Goal: Information Seeking & Learning: Learn about a topic

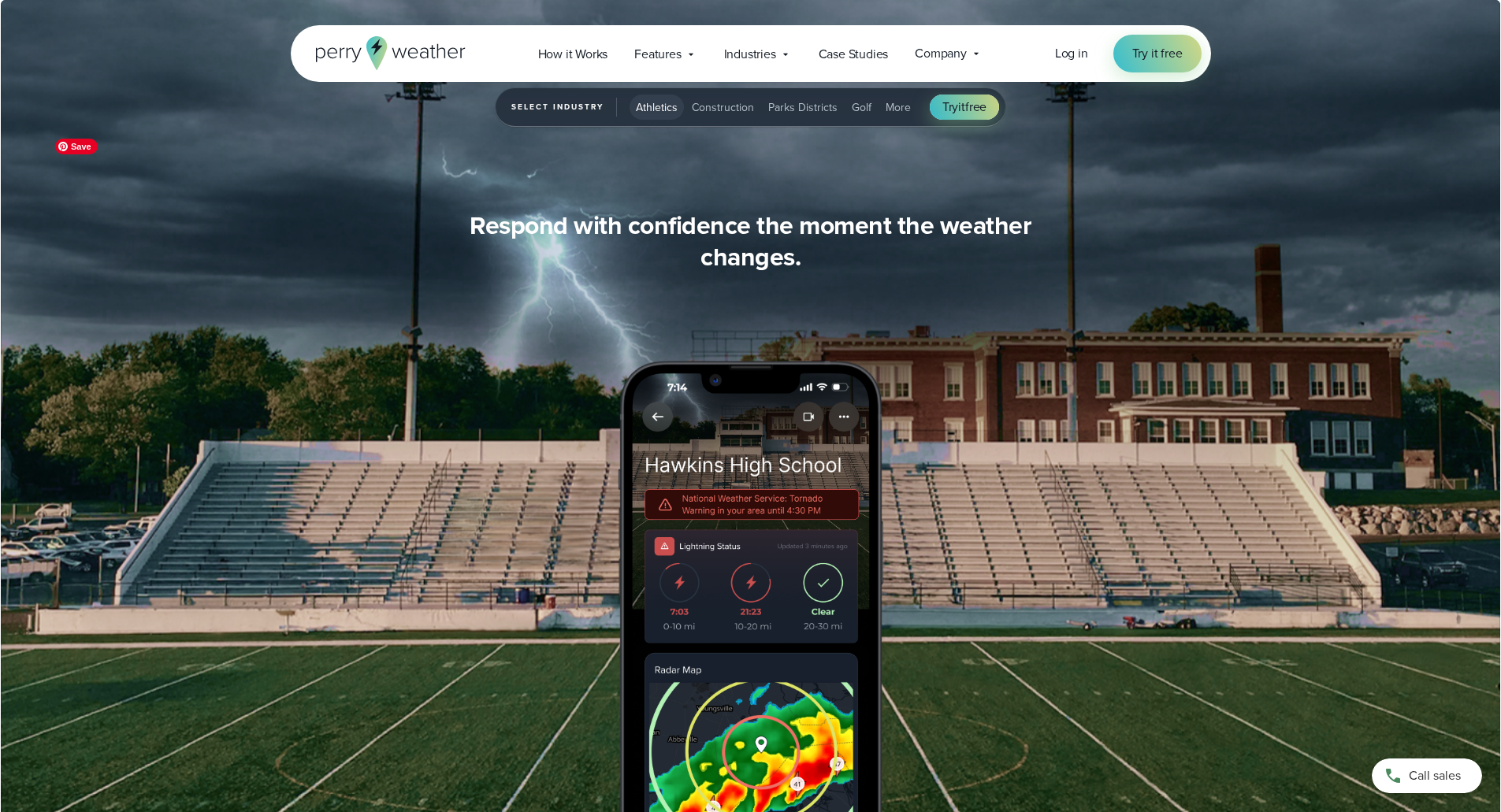
scroll to position [1575, 0]
click at [563, 49] on span "How it Works" at bounding box center [573, 54] width 70 height 19
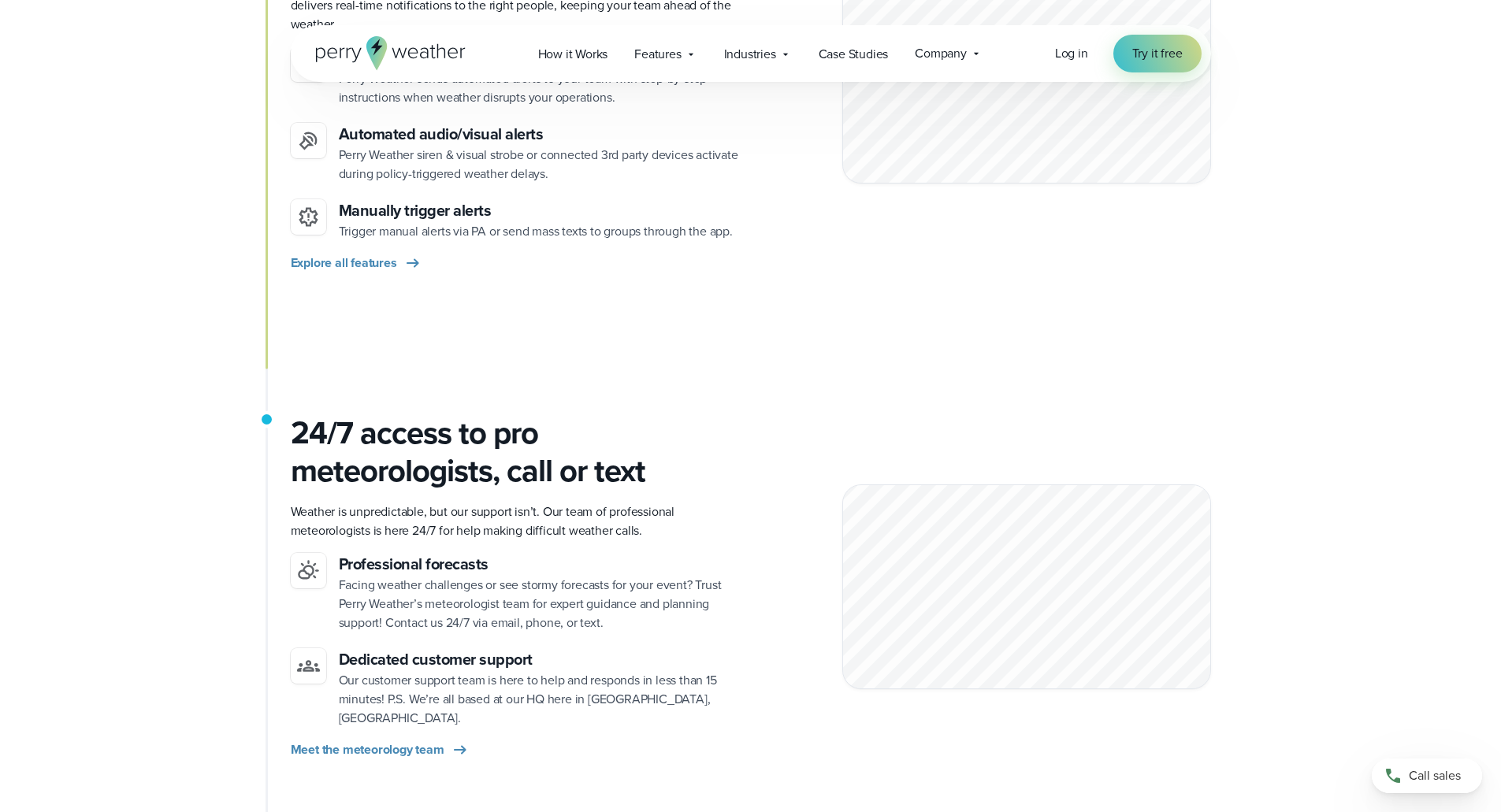
scroll to position [1666, 0]
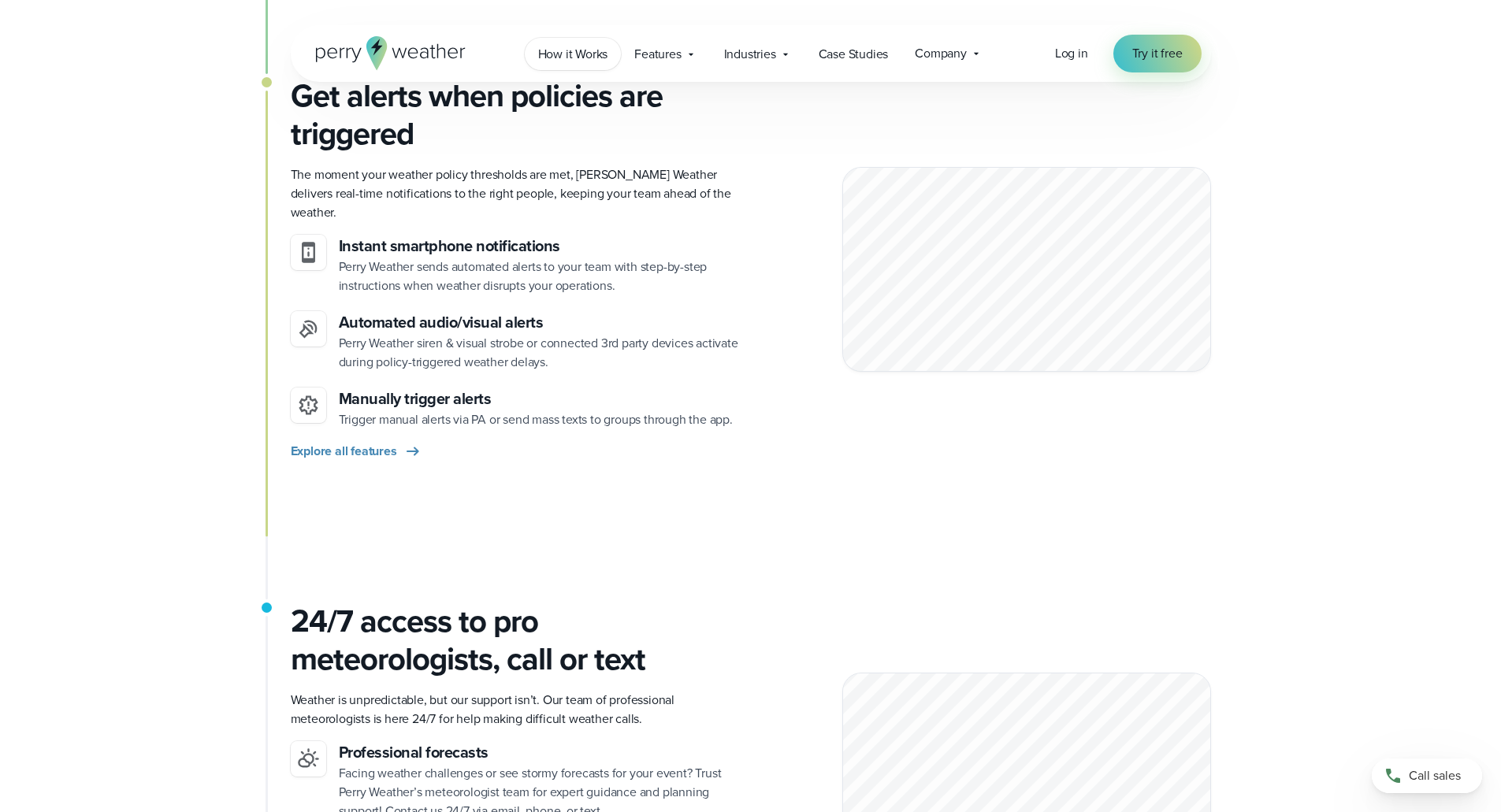
click at [580, 55] on span "How it Works" at bounding box center [573, 54] width 70 height 19
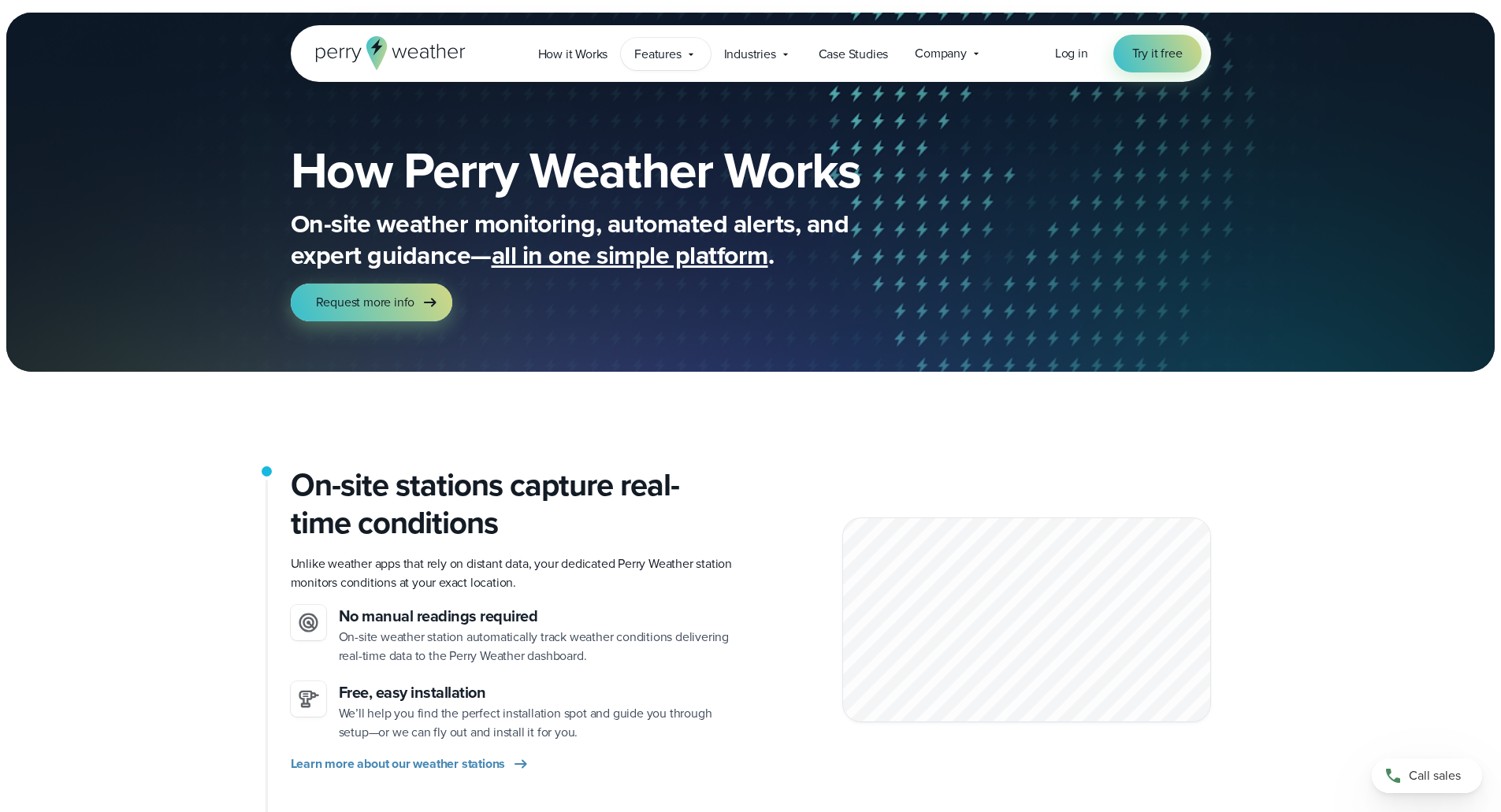
click at [654, 49] on span "Features" at bounding box center [657, 54] width 46 height 19
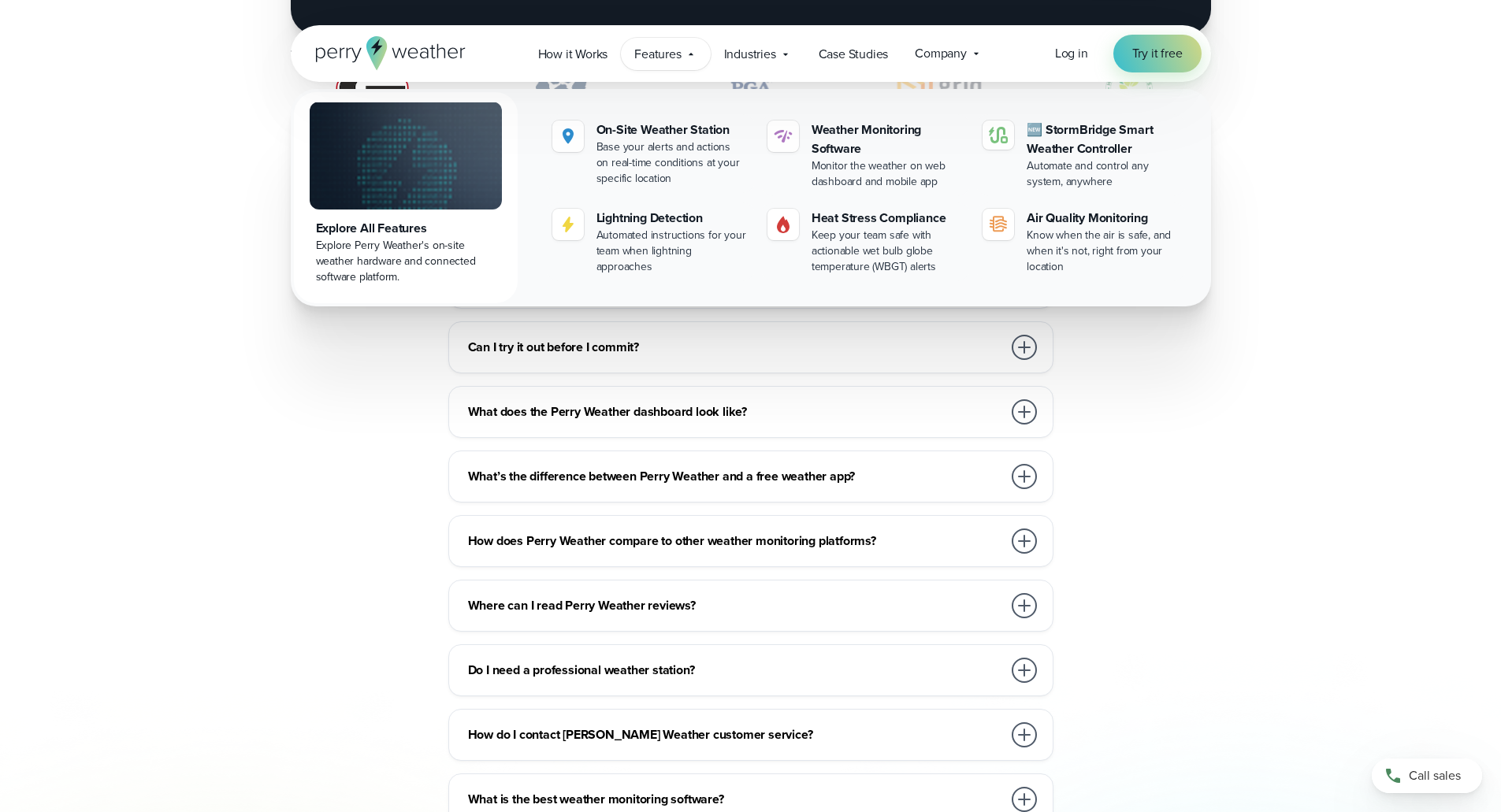
scroll to position [3543, 0]
